Goal: Book appointment/travel/reservation

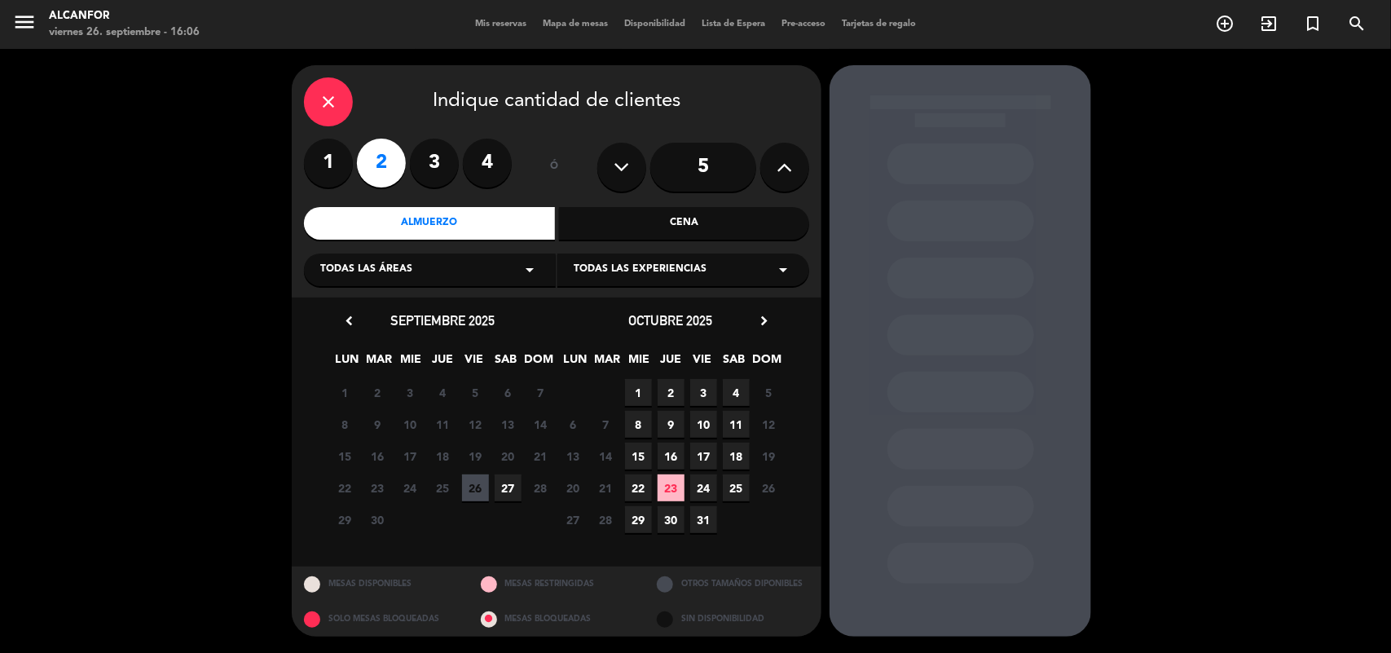
click at [312, 95] on div "close" at bounding box center [328, 101] width 49 height 49
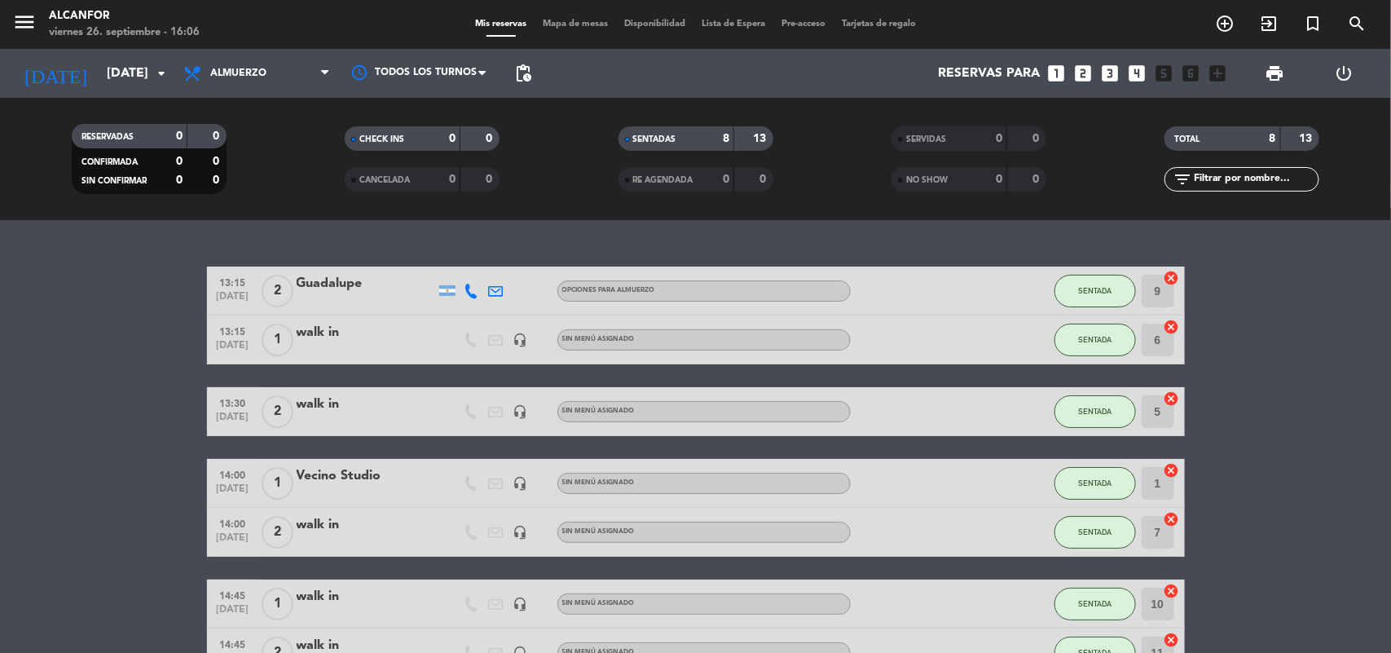
click at [194, 83] on span "Almuerzo" at bounding box center [256, 73] width 163 height 36
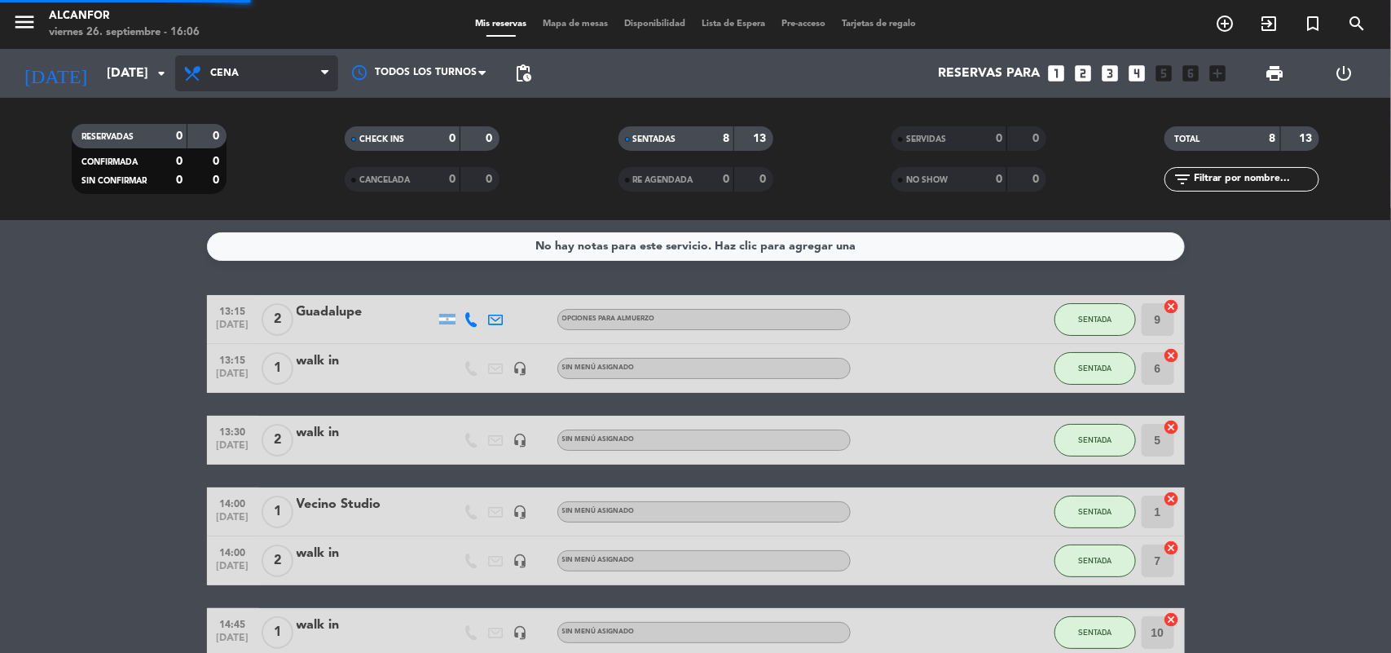
click at [224, 178] on div "menu Alcanfor [DATE] 26. septiembre - 16:06 Mis reservas Mapa de mesas Disponib…" at bounding box center [695, 110] width 1391 height 220
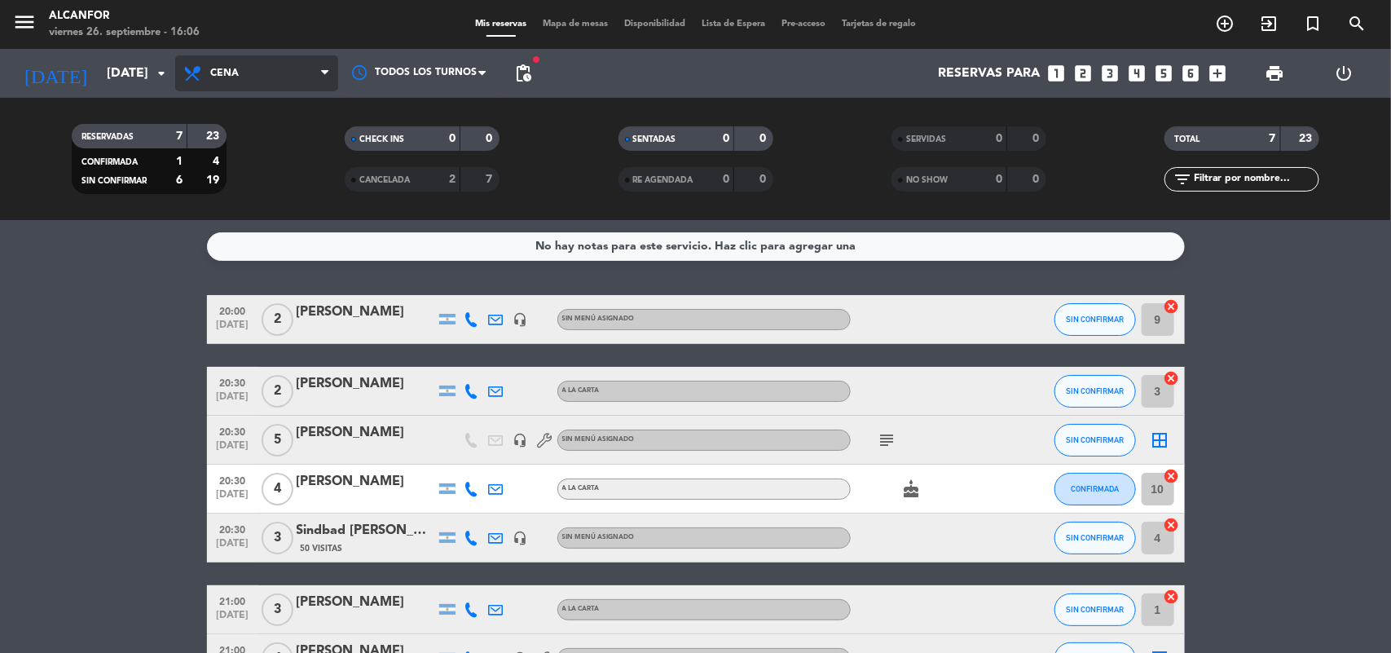
click at [222, 64] on span "Cena" at bounding box center [256, 73] width 163 height 36
click at [233, 145] on div "menu Alcanfor [DATE] 26. septiembre - 16:06 Mis reservas Mapa de mesas Disponib…" at bounding box center [695, 110] width 1391 height 220
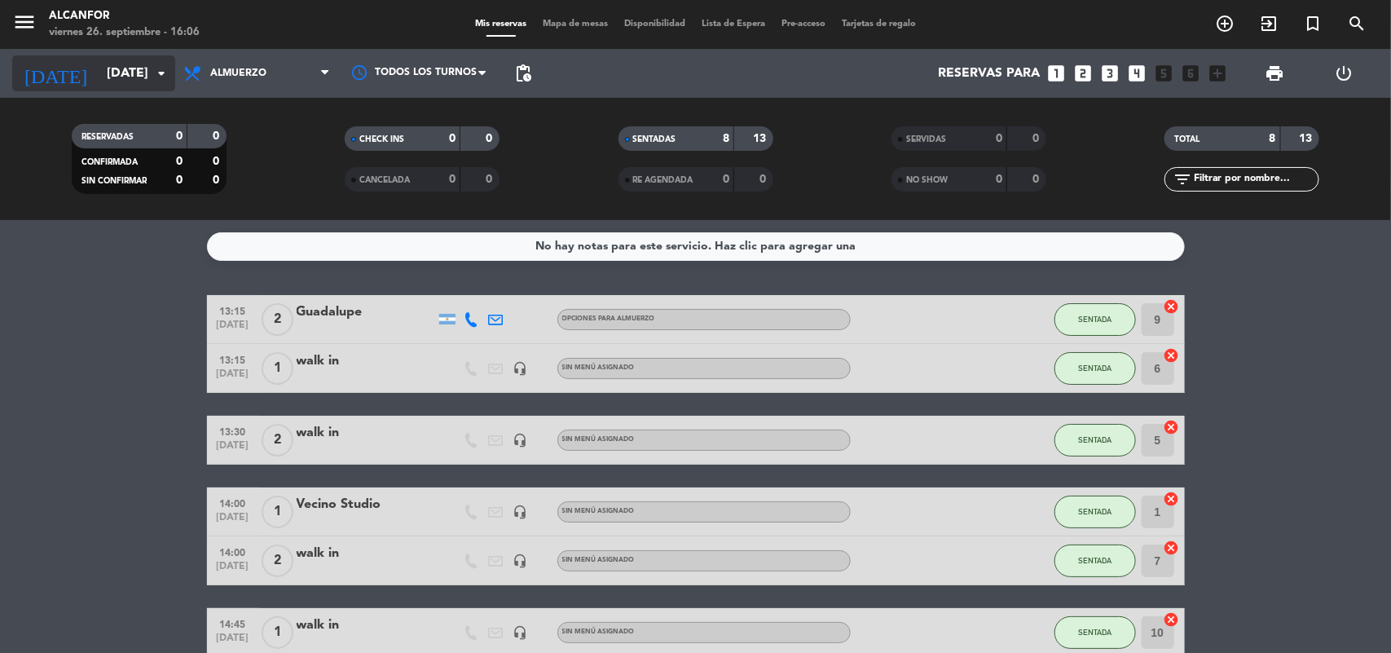
click at [121, 78] on input "[DATE]" at bounding box center [185, 74] width 172 height 32
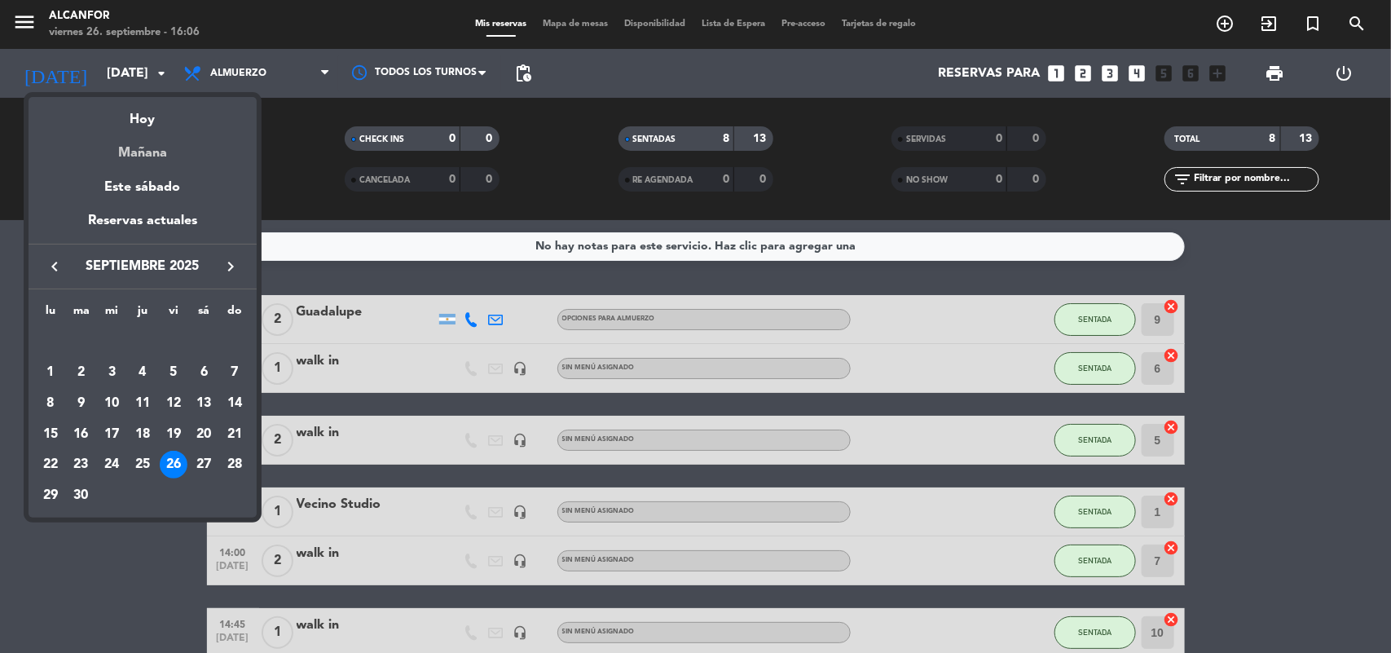
click at [156, 148] on div "Mañana" at bounding box center [143, 146] width 228 height 33
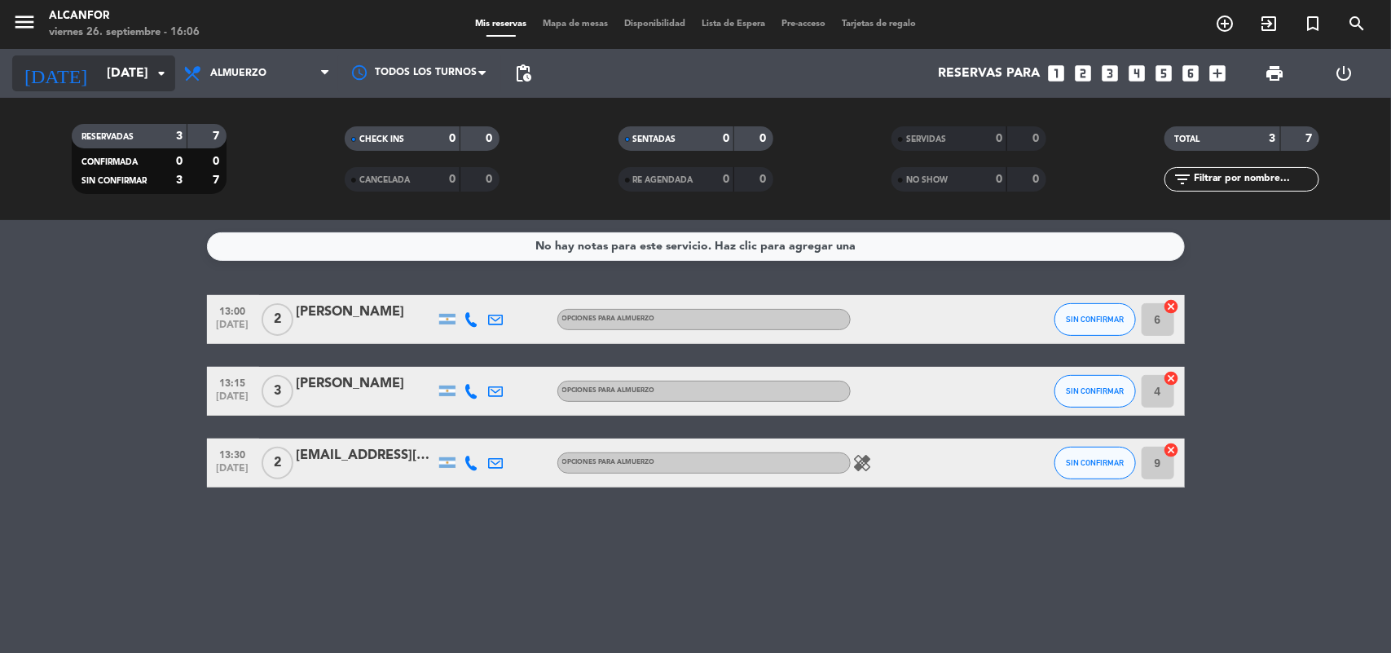
click at [163, 84] on input "[DATE]" at bounding box center [185, 74] width 172 height 32
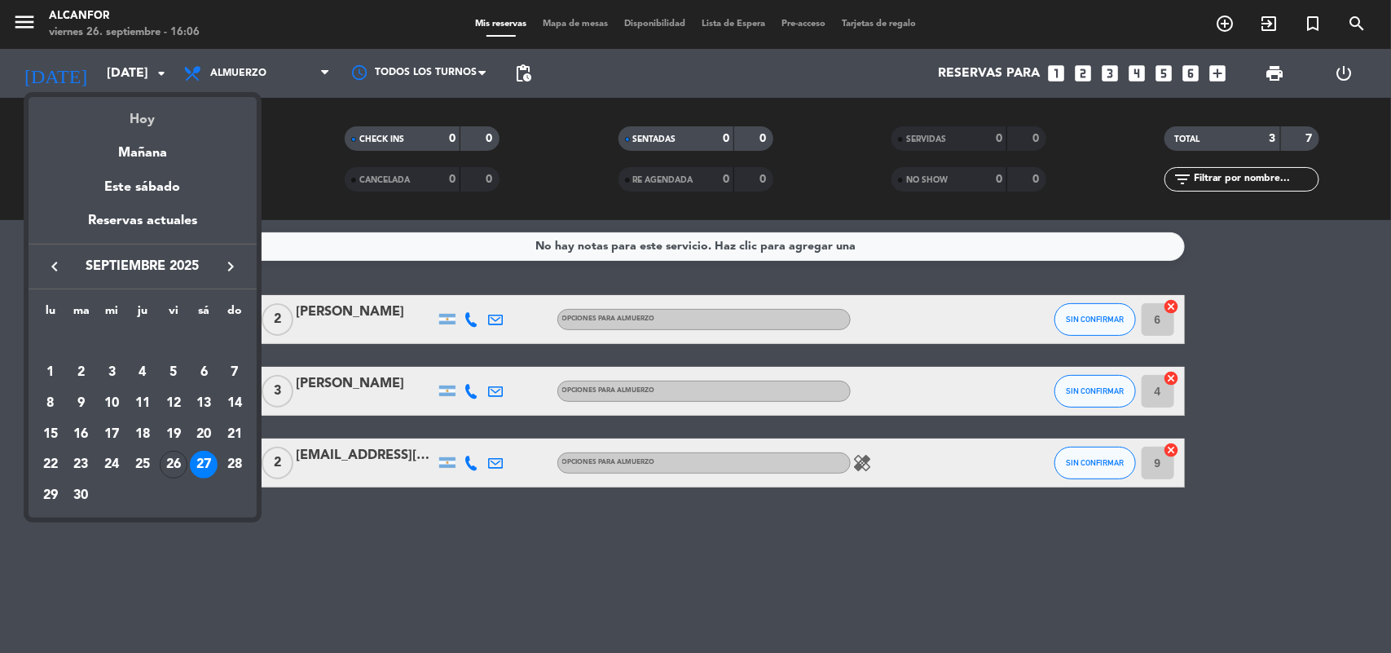
click at [156, 117] on div "Hoy" at bounding box center [143, 113] width 228 height 33
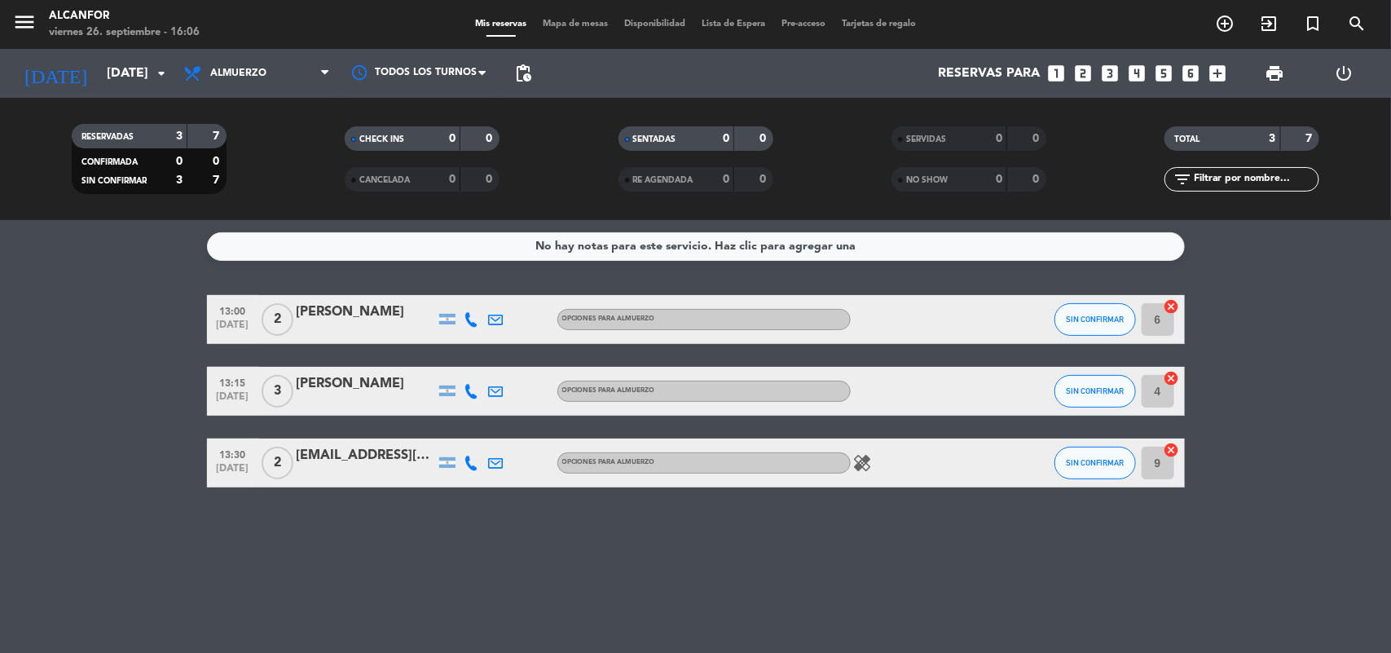
type input "[DATE]"
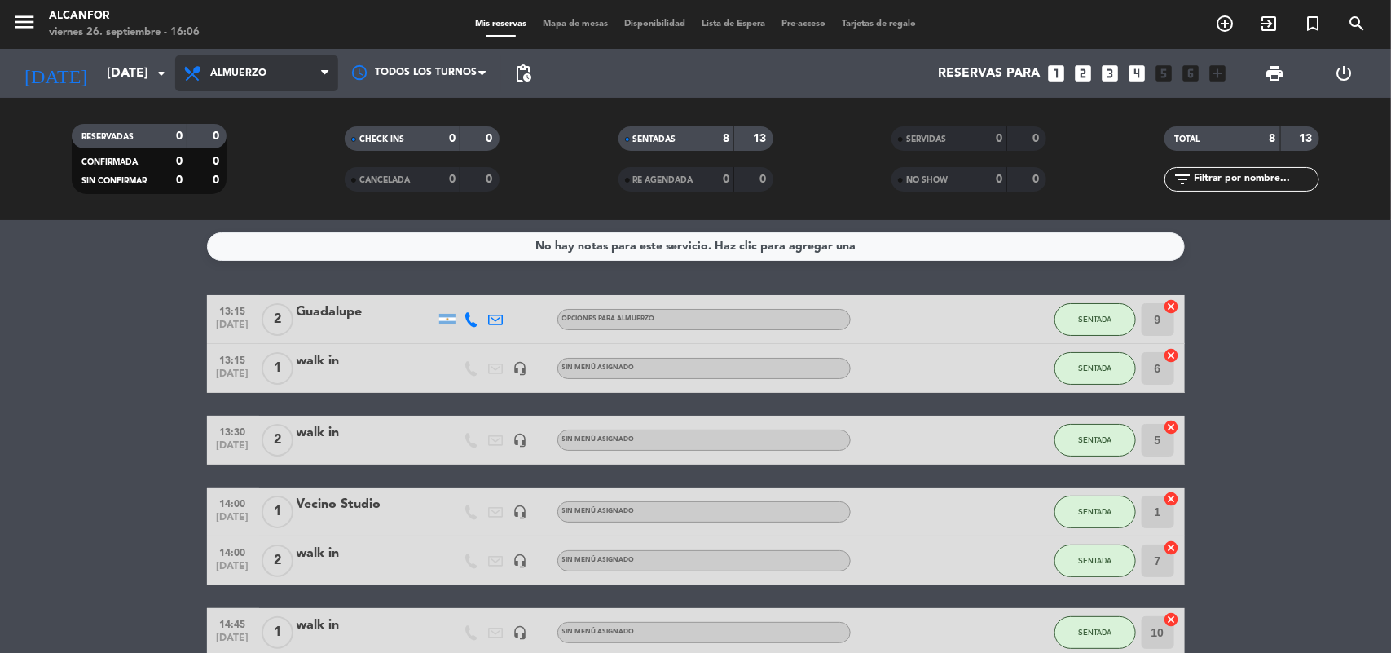
click at [240, 82] on span "Almuerzo" at bounding box center [256, 73] width 163 height 36
click at [232, 175] on div "menu Alcanfor [DATE] 26. septiembre - 16:06 Mis reservas Mapa de mesas Disponib…" at bounding box center [695, 110] width 1391 height 220
